Goal: Use online tool/utility: Utilize a website feature to perform a specific function

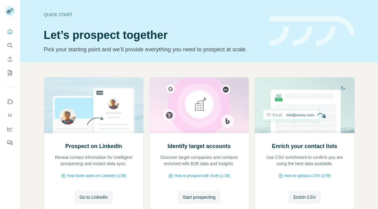
scroll to position [8, 0]
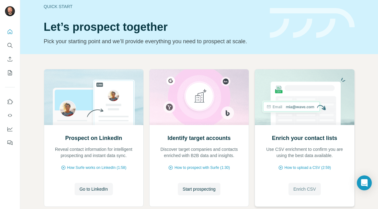
click at [300, 189] on span "Enrich CSV" at bounding box center [304, 189] width 22 height 6
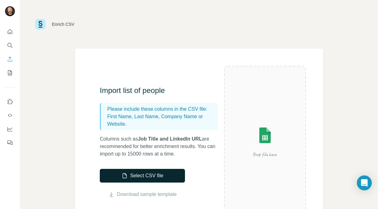
click at [168, 174] on button "Select CSV file" at bounding box center [142, 176] width 85 height 14
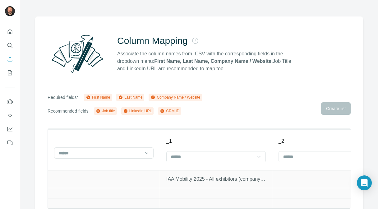
scroll to position [43, 0]
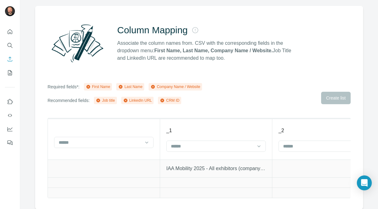
click at [122, 86] on icon at bounding box center [121, 87] width 4 height 4
click at [90, 88] on icon at bounding box center [88, 87] width 4 height 4
click at [148, 142] on icon at bounding box center [147, 142] width 6 height 6
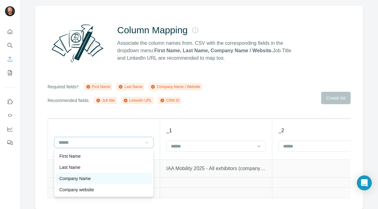
click at [100, 175] on div "Company Name" at bounding box center [104, 178] width 96 height 11
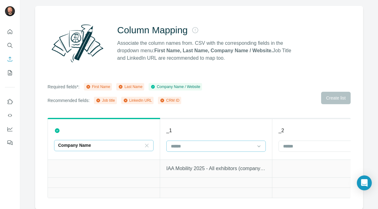
click at [201, 149] on input at bounding box center [212, 146] width 84 height 7
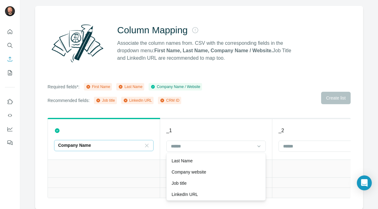
scroll to position [10, 0]
click at [200, 173] on p "Company website" at bounding box center [189, 172] width 35 height 6
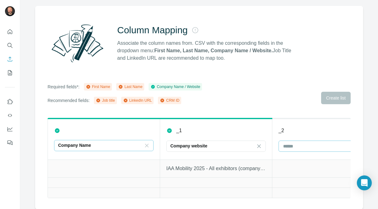
click at [295, 145] on input at bounding box center [325, 146] width 84 height 7
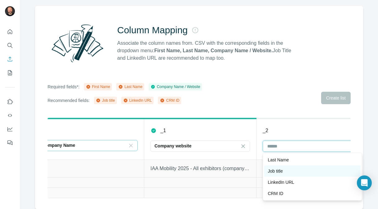
scroll to position [0, 0]
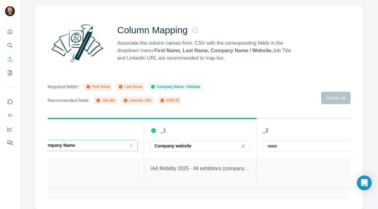
click at [278, 113] on div "Column Mapping Associate the column names from. CSV with the corresponding fiel…" at bounding box center [199, 107] width 328 height 203
click at [323, 93] on div "Required fields*: First Name Last Name Company Name / Website Recommended field…" at bounding box center [199, 93] width 303 height 21
click at [127, 101] on icon at bounding box center [126, 101] width 4 height 4
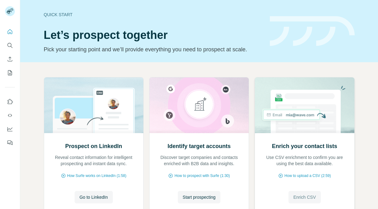
click at [303, 196] on span "Enrich CSV" at bounding box center [304, 197] width 22 height 6
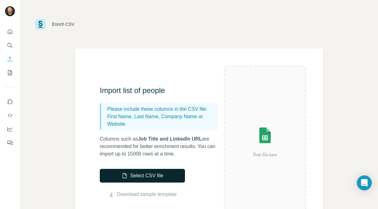
click at [162, 178] on button "Select CSV file" at bounding box center [142, 176] width 85 height 14
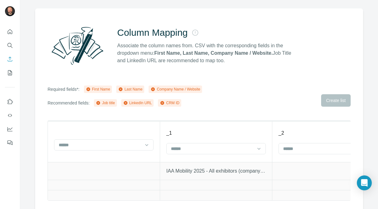
scroll to position [43, 0]
